Goal: Task Accomplishment & Management: Manage account settings

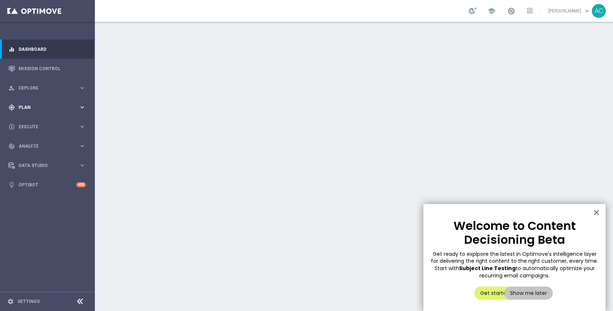
click at [34, 104] on div "gps_fixed Plan" at bounding box center [43, 107] width 70 height 7
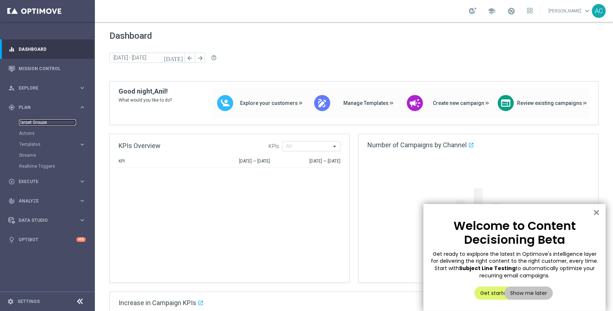
click at [29, 121] on link "Target Groups" at bounding box center [47, 122] width 57 height 6
